Goal: Participate in discussion: Engage in conversation with other users on a specific topic

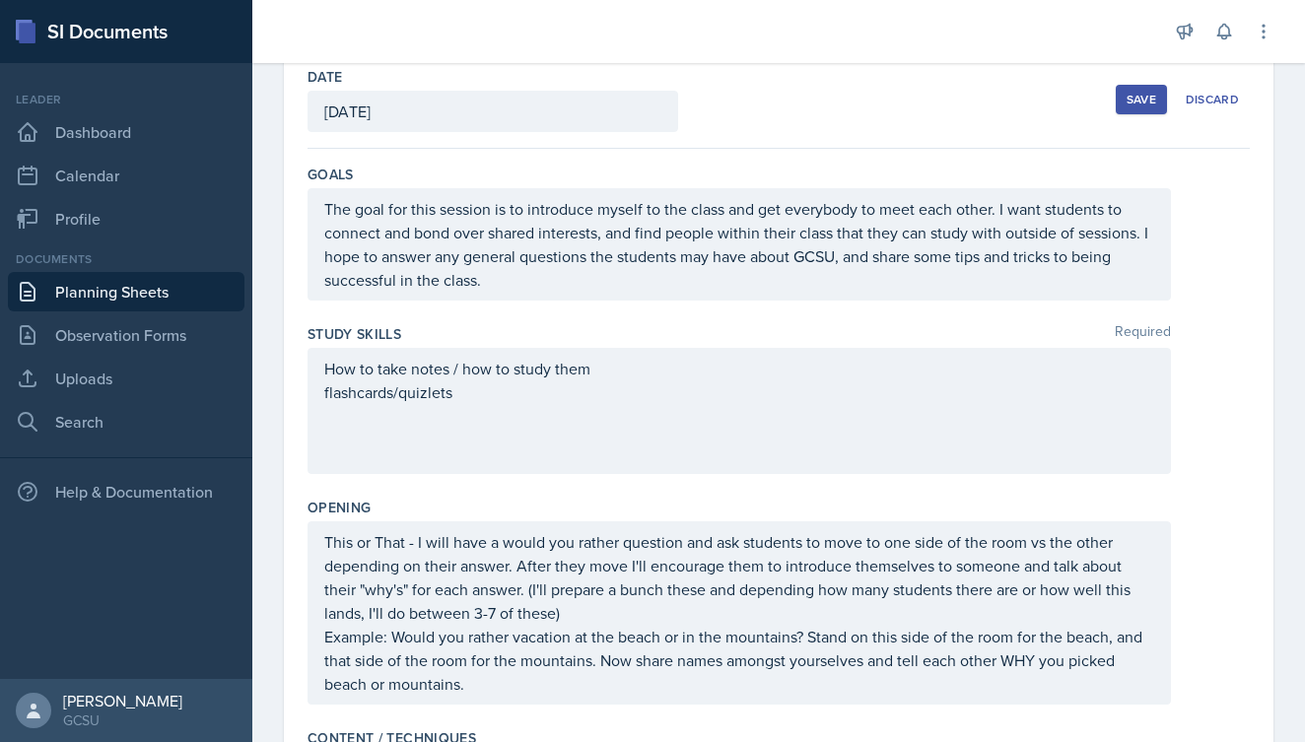
scroll to position [105, 0]
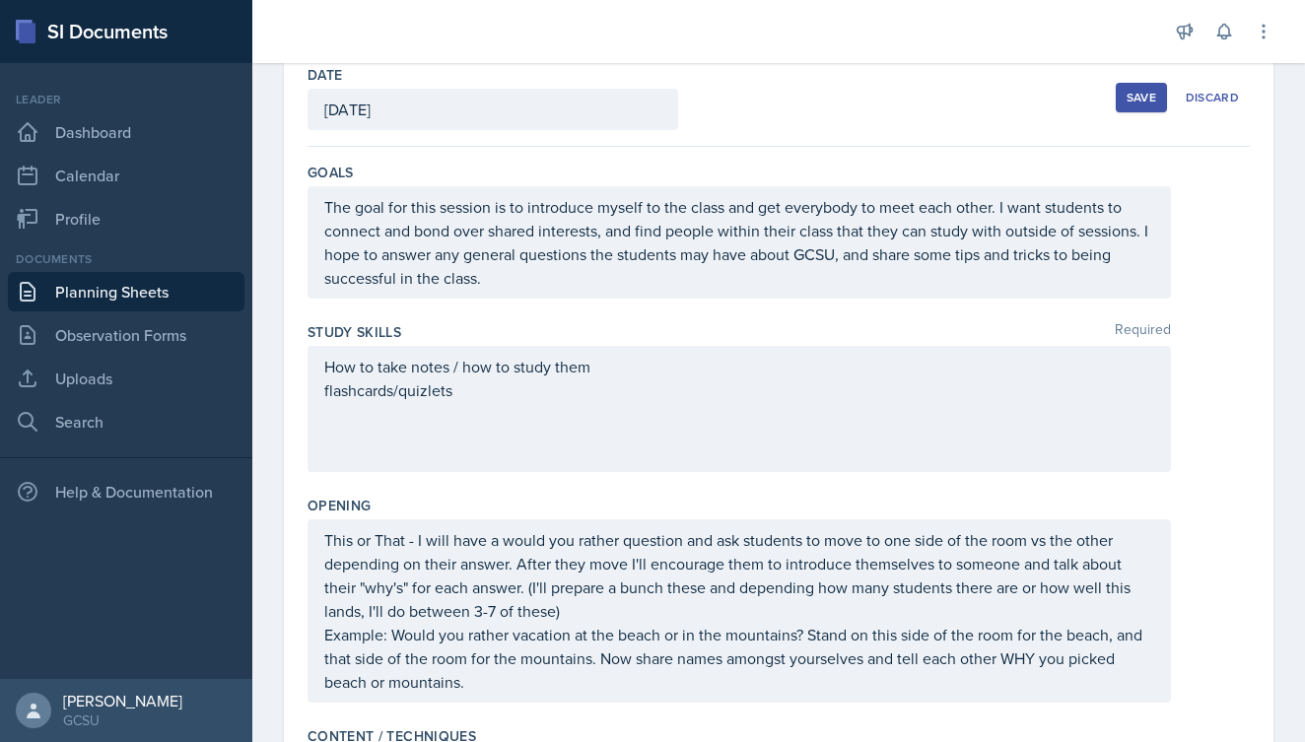
click at [326, 542] on div "This or That - I will have a would you rather question and ask students to move…" at bounding box center [740, 611] width 864 height 183
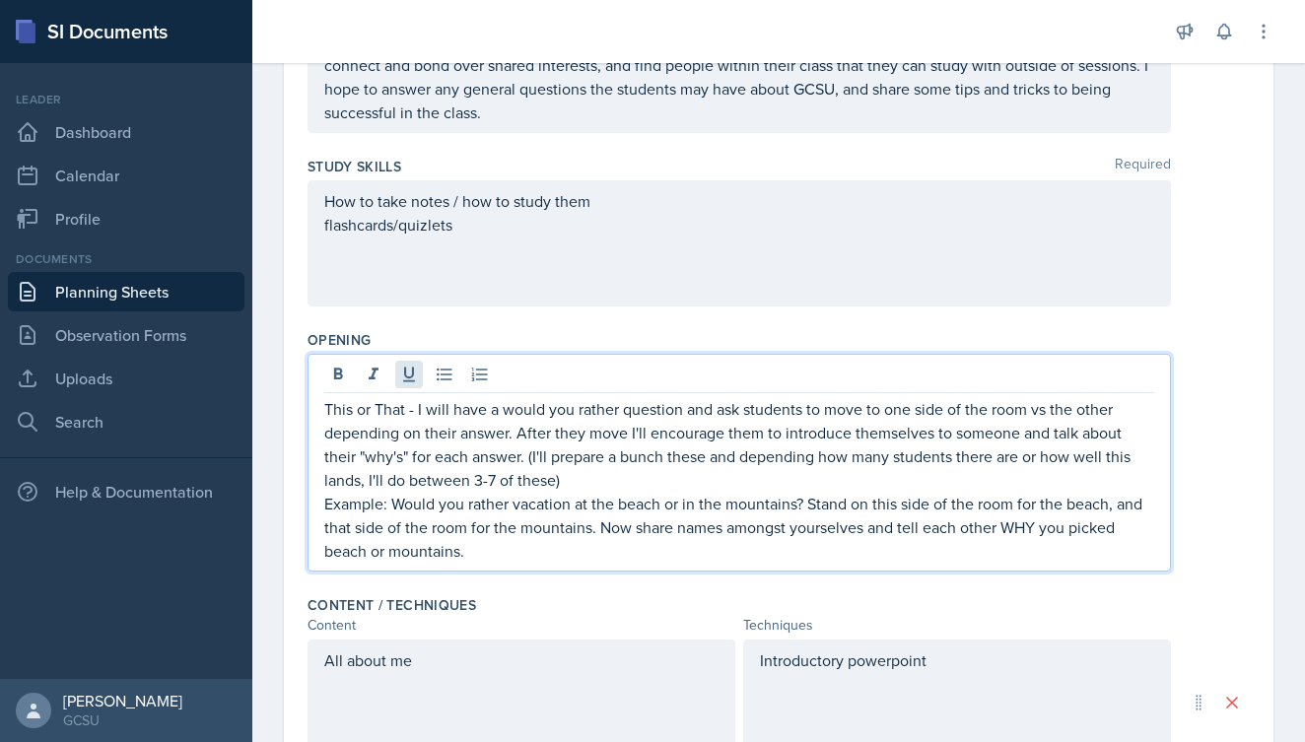
scroll to position [278, 0]
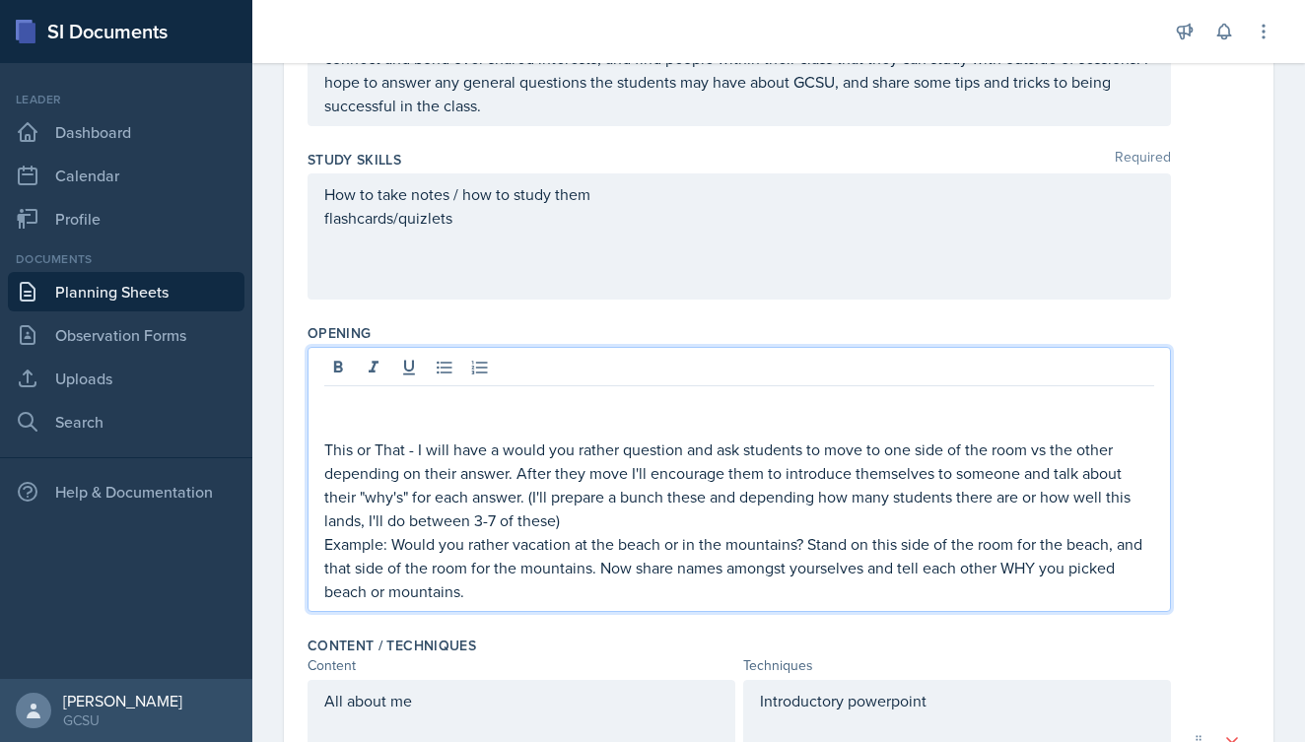
click at [339, 407] on p at bounding box center [739, 402] width 830 height 24
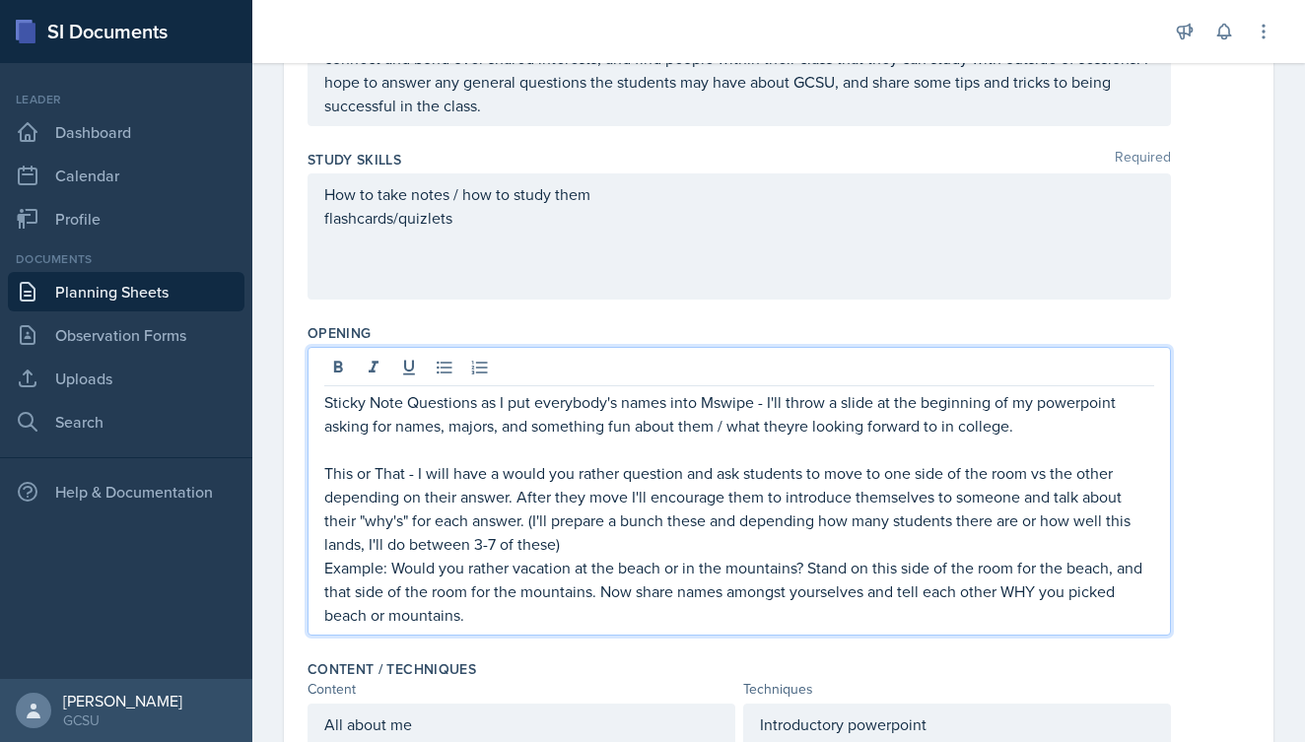
click at [784, 422] on p "Sticky Note Questions as I put everybody's names into Mswipe - I'll throw a sli…" at bounding box center [739, 413] width 830 height 47
click at [796, 432] on p "Sticky Note Questions as I put everybody's names into Mswipe - I'll throw a sli…" at bounding box center [739, 413] width 830 height 47
click at [1051, 431] on p "Sticky Note Questions as I put everybody's names into Mswipe - I'll throw a sli…" at bounding box center [739, 413] width 830 height 47
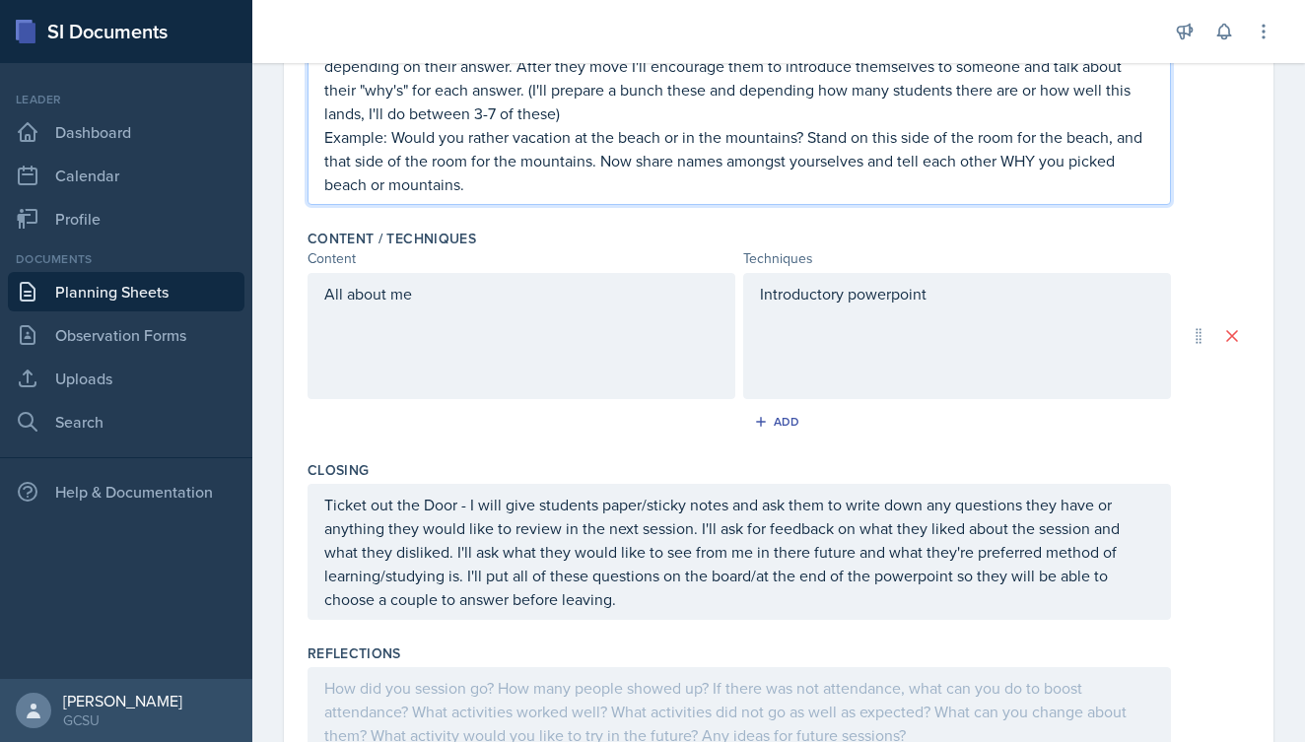
scroll to position [719, 0]
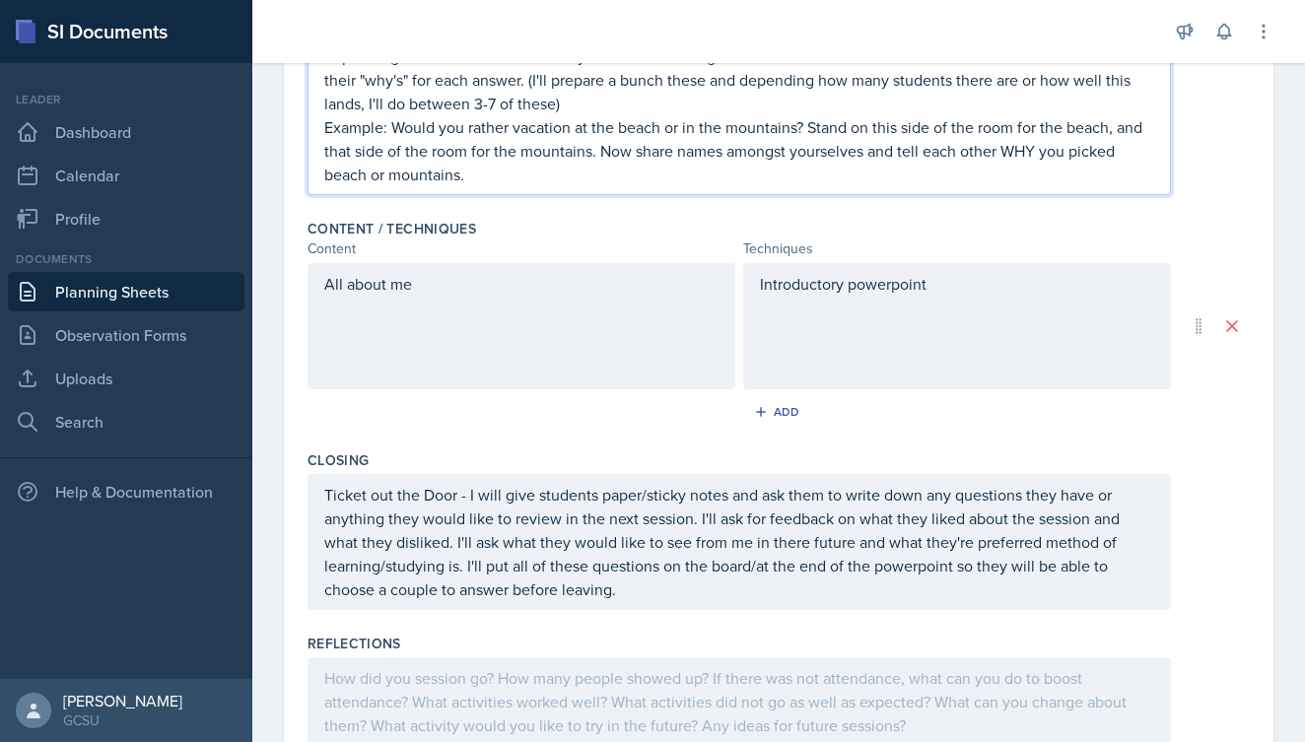
click at [445, 285] on div "All about me" at bounding box center [522, 326] width 428 height 126
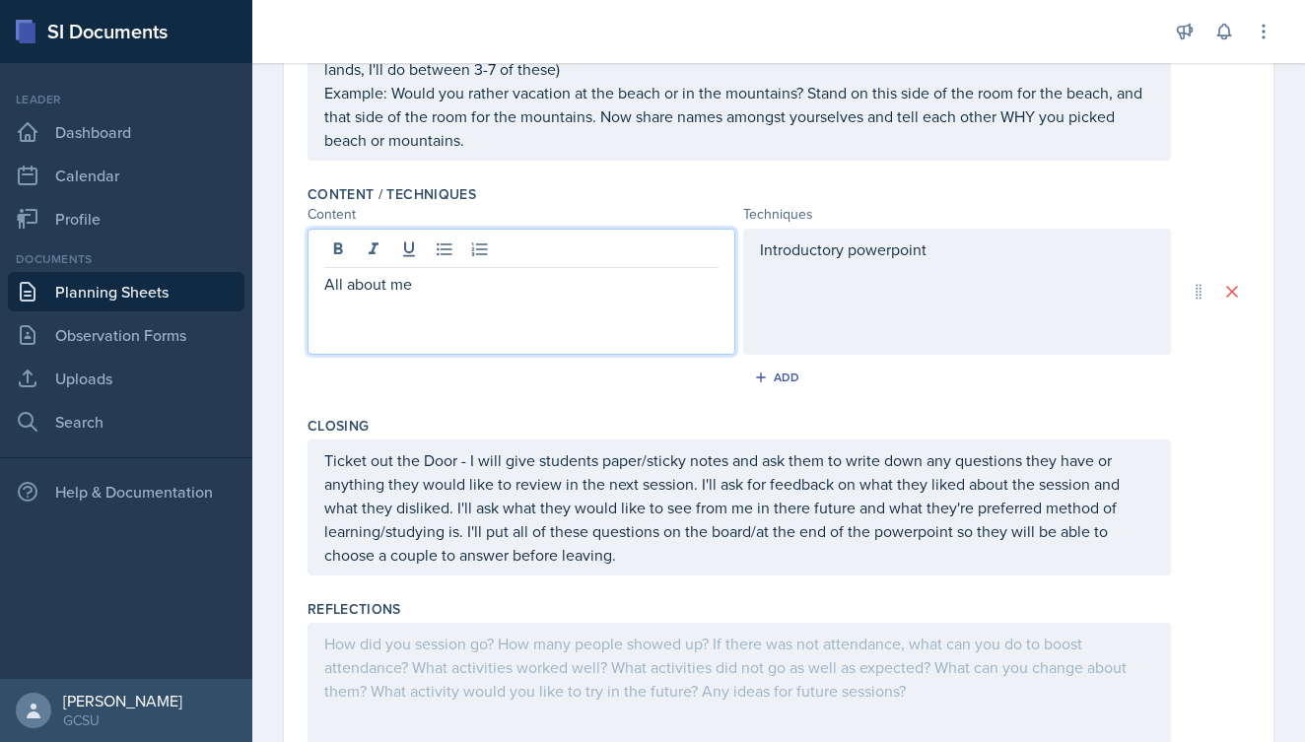
click at [808, 167] on div "Opening Sticky Note Questions as I put everybody's names into Mswipe - I'll thr…" at bounding box center [779, 26] width 943 height 302
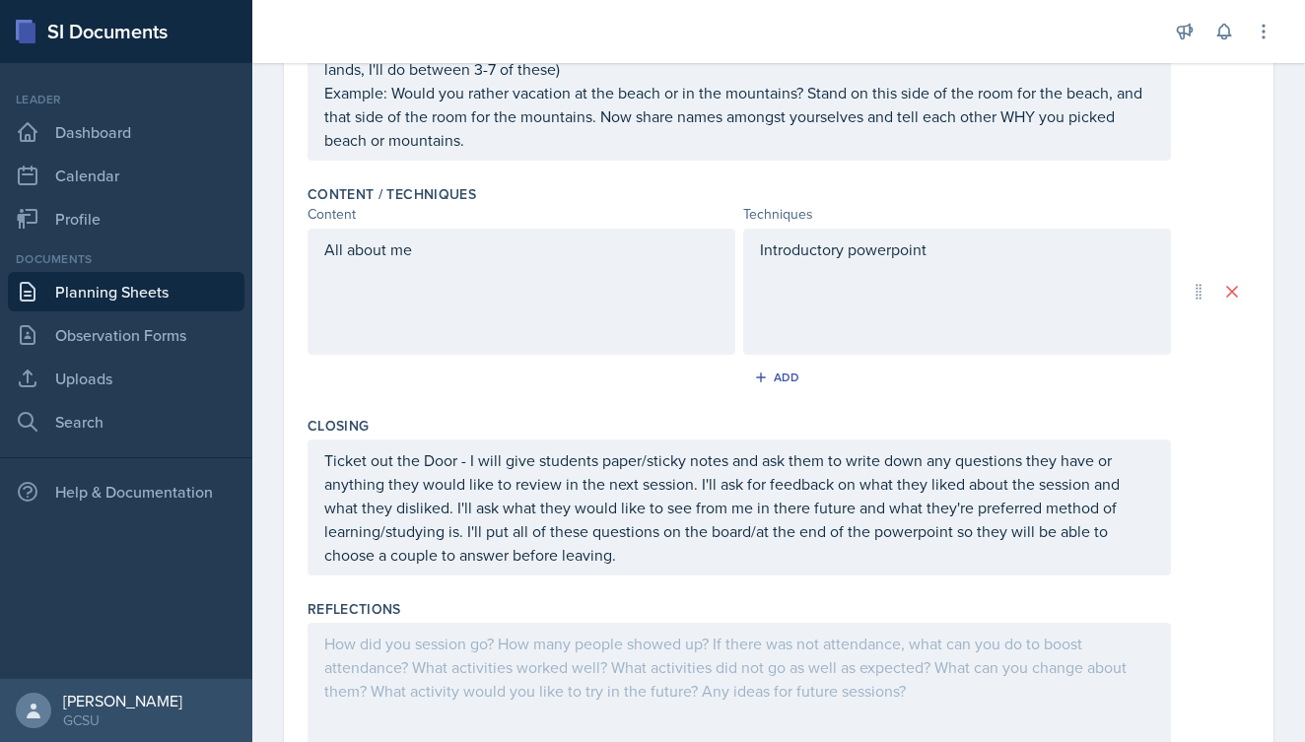
click at [780, 252] on div "Introductory powerpoint" at bounding box center [957, 292] width 428 height 126
click at [780, 252] on icon at bounding box center [774, 250] width 20 height 20
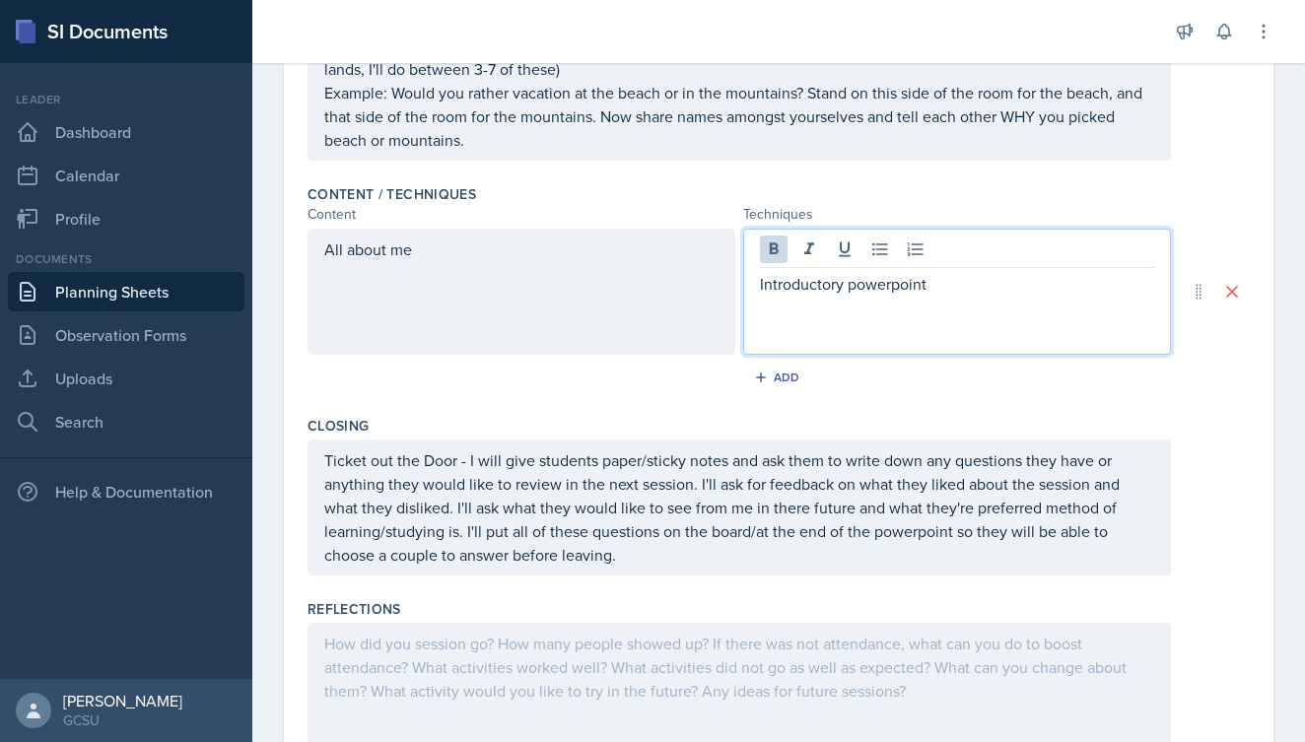
click at [809, 281] on p "Introductory powerpoint" at bounding box center [957, 284] width 394 height 24
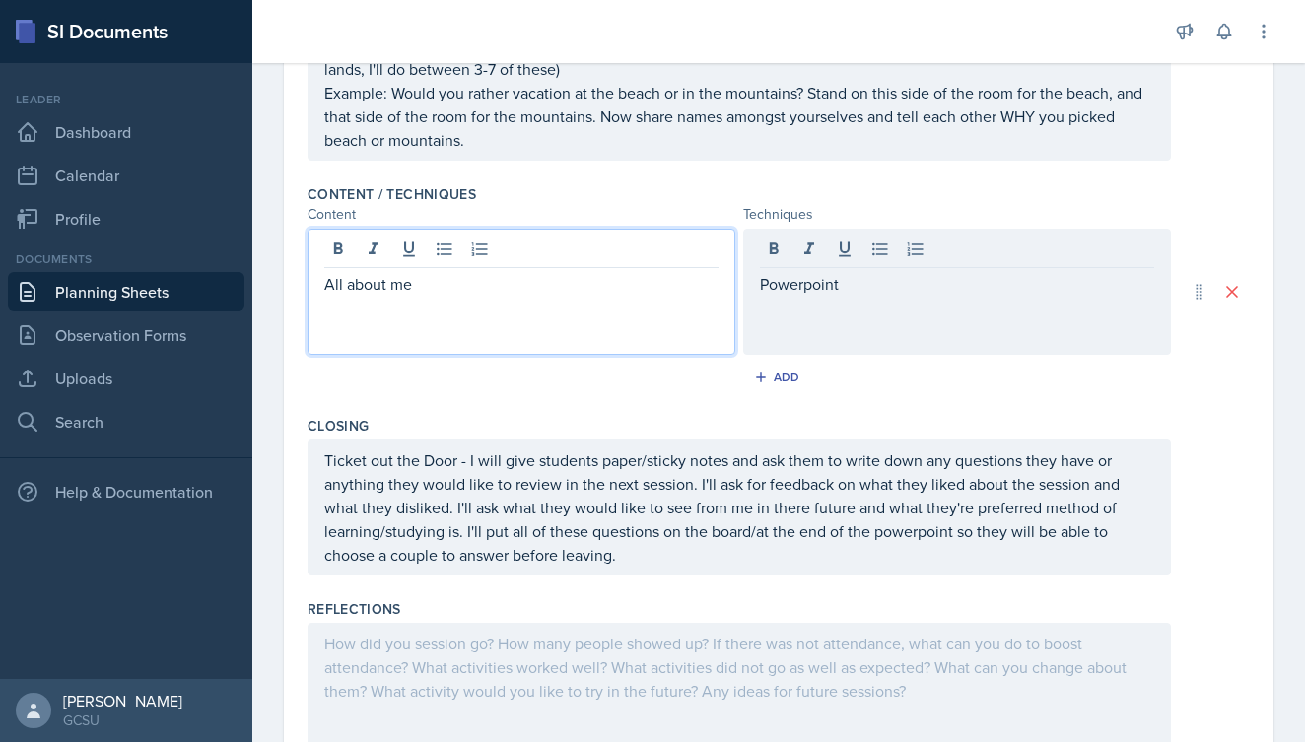
click at [441, 239] on div "All about me" at bounding box center [522, 292] width 428 height 126
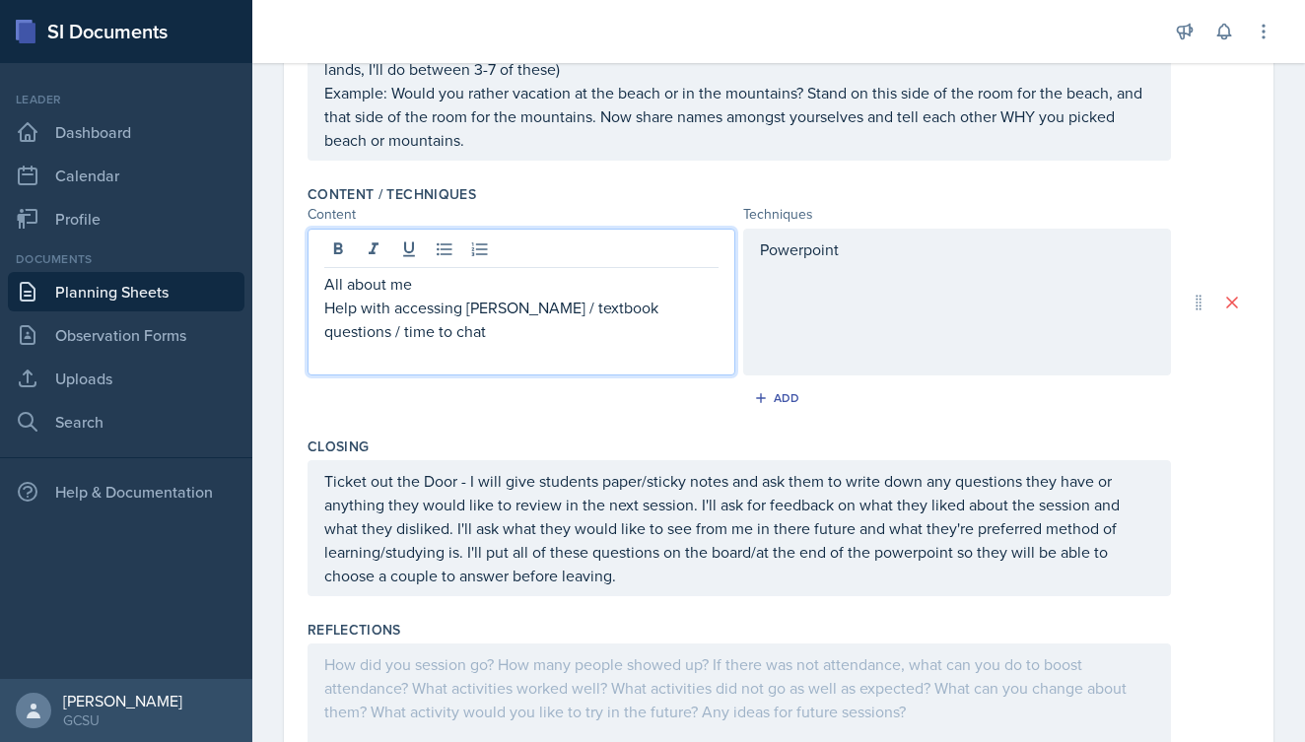
click at [1214, 174] on div "Opening Sticky Note Questions as I put everybody's names into Mswipe - I'll thr…" at bounding box center [779, 26] width 943 height 302
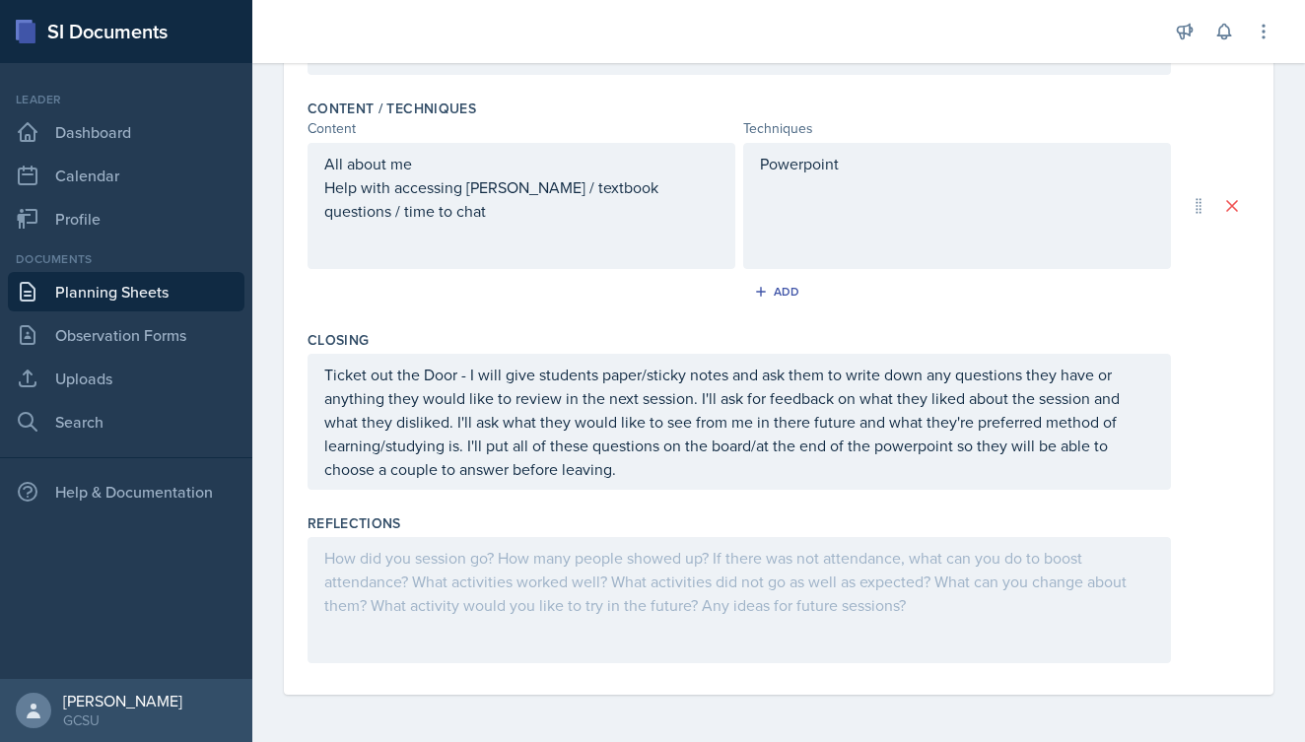
scroll to position [0, 0]
